Goal: Information Seeking & Learning: Learn about a topic

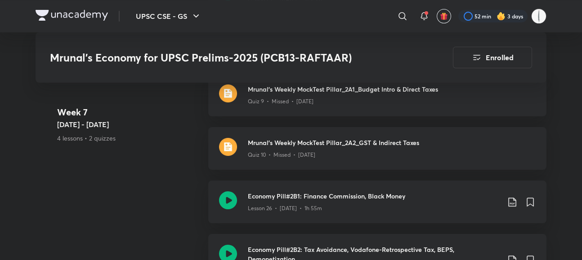
scroll to position [2623, 7]
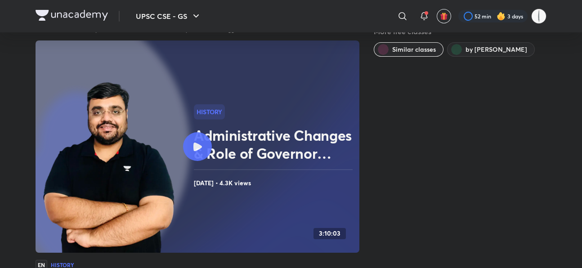
scroll to position [27, 0]
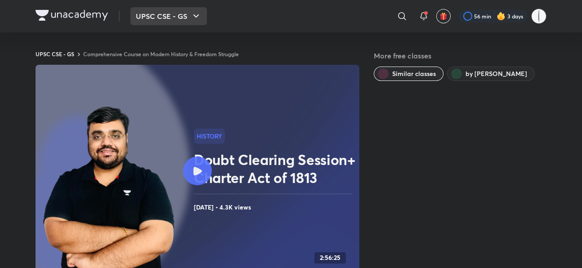
click at [130, 21] on button "UPSC CSE - GS" at bounding box center [168, 16] width 76 height 18
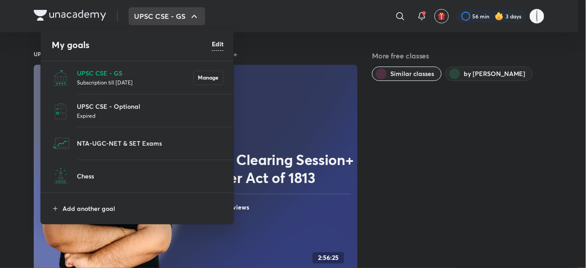
click at [78, 21] on div at bounding box center [293, 134] width 586 height 268
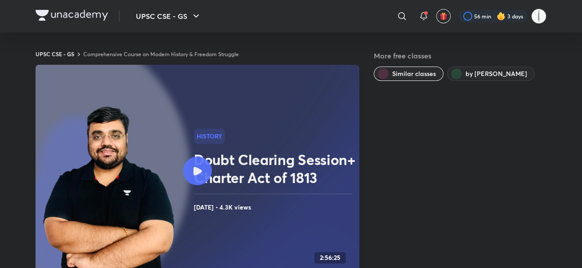
click at [83, 50] on link "Comprehensive Course on Modern History & Freedom Struggle" at bounding box center [161, 53] width 156 height 7
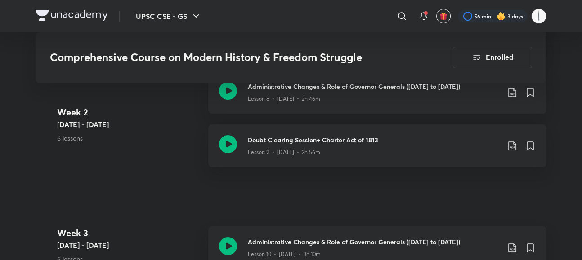
scroll to position [1032, 3]
